Goal: Task Accomplishment & Management: Manage account settings

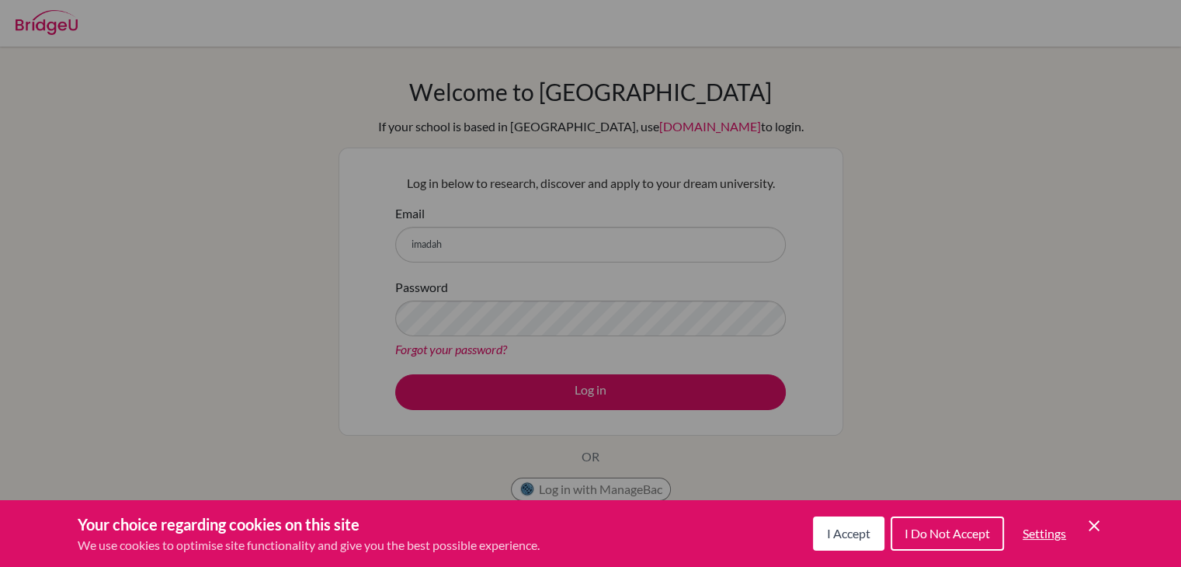
click at [529, 241] on div "Cookie Preferences" at bounding box center [590, 283] width 1181 height 567
click at [845, 538] on span "I Accept" at bounding box center [848, 533] width 43 height 15
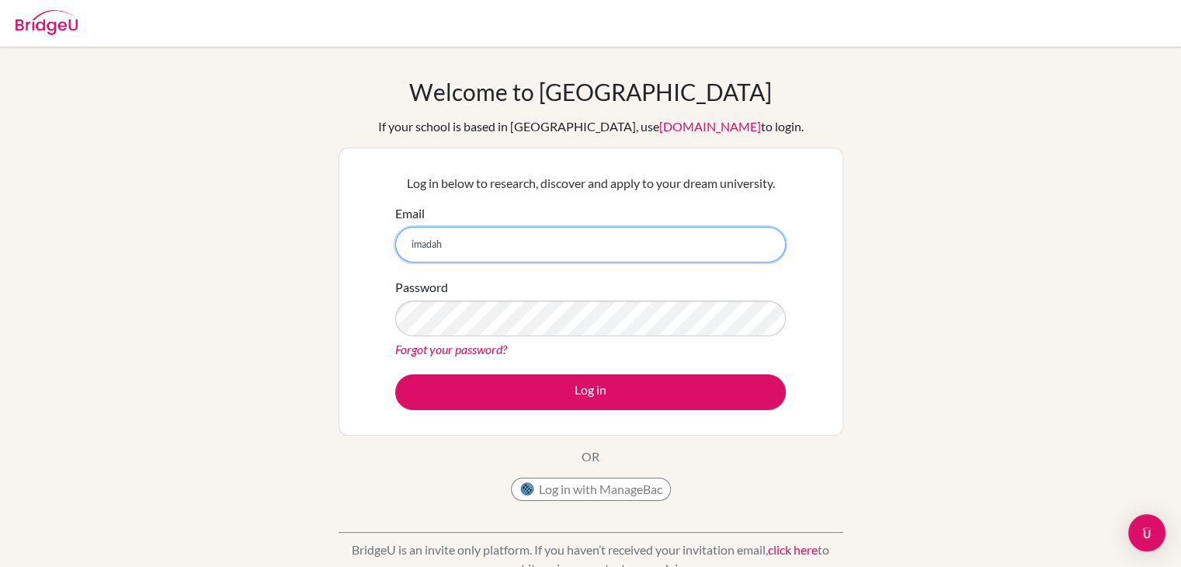
click at [491, 243] on input "imadah" at bounding box center [590, 245] width 391 height 36
type input "[EMAIL_ADDRESS][DOMAIN_NAME]"
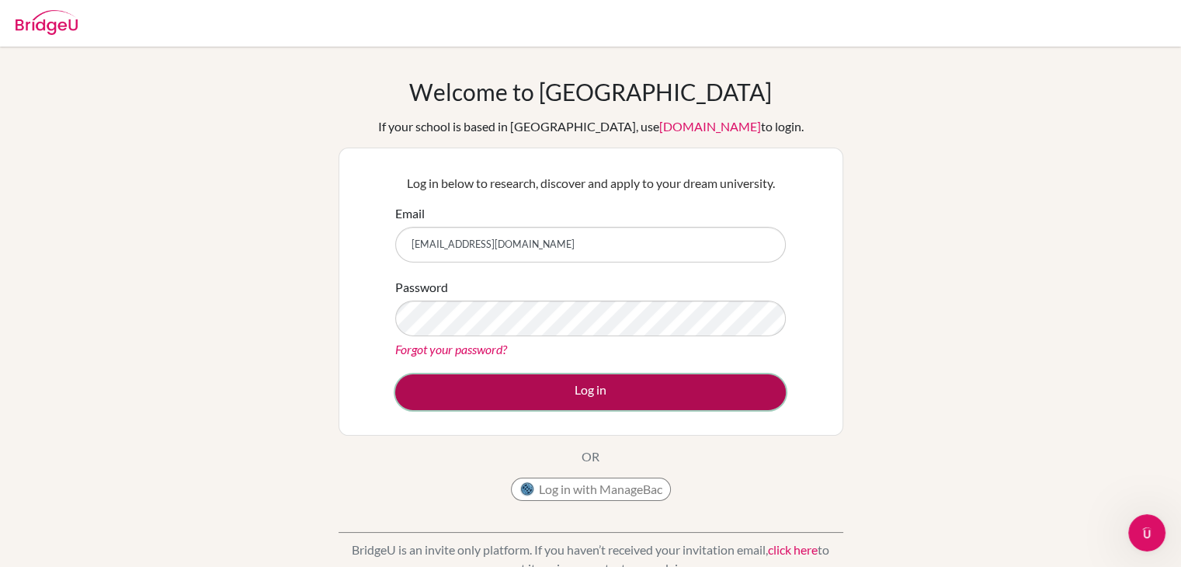
click at [485, 392] on button "Log in" at bounding box center [590, 392] width 391 height 36
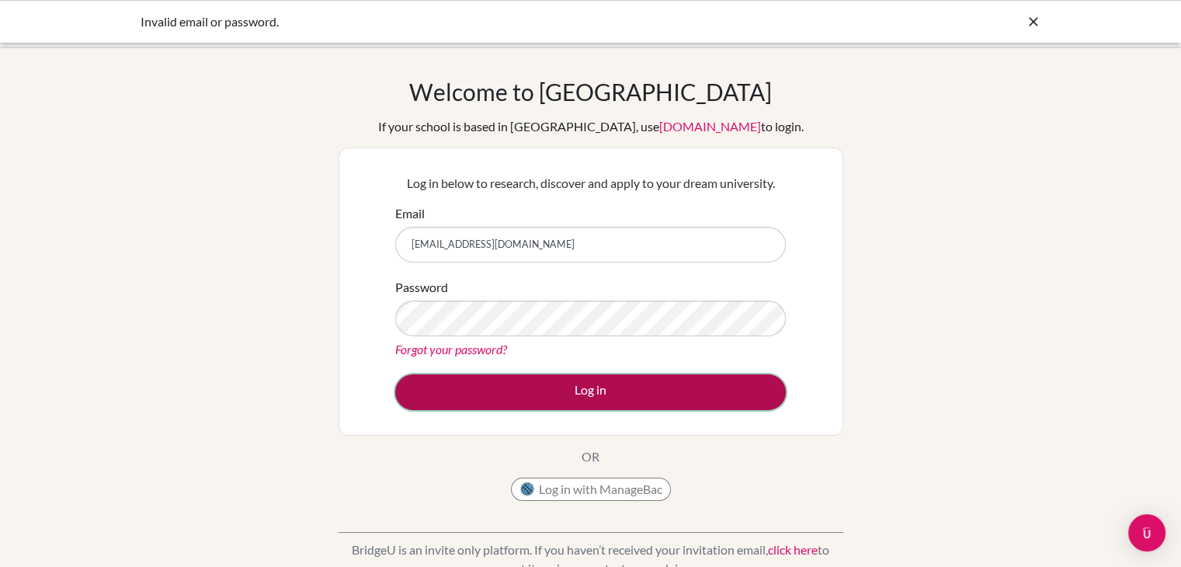
click at [558, 401] on button "Log in" at bounding box center [590, 392] width 391 height 36
